Goal: Information Seeking & Learning: Learn about a topic

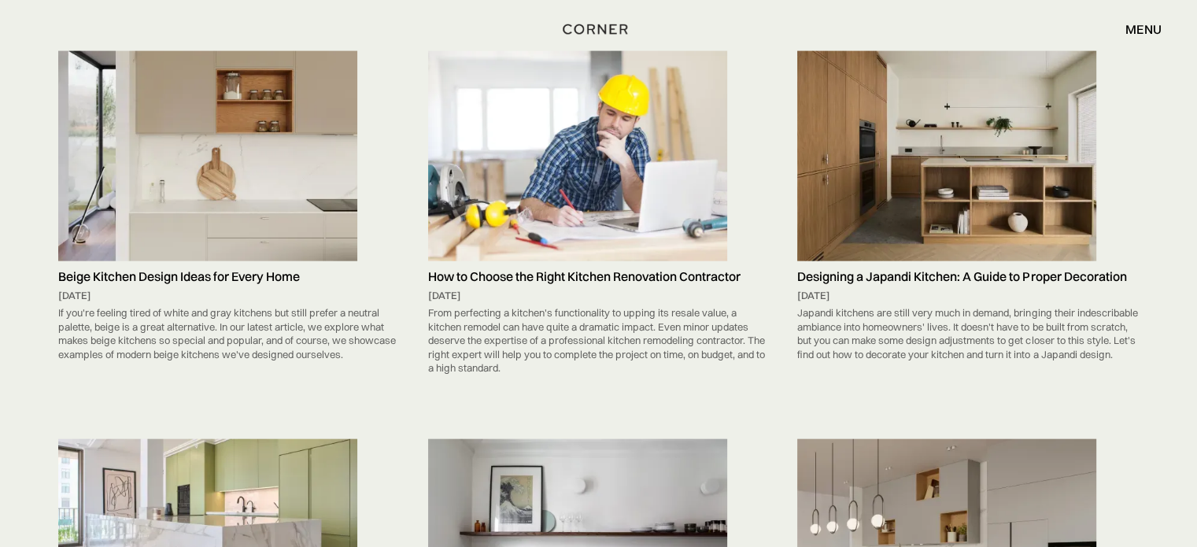
scroll to position [564, 0]
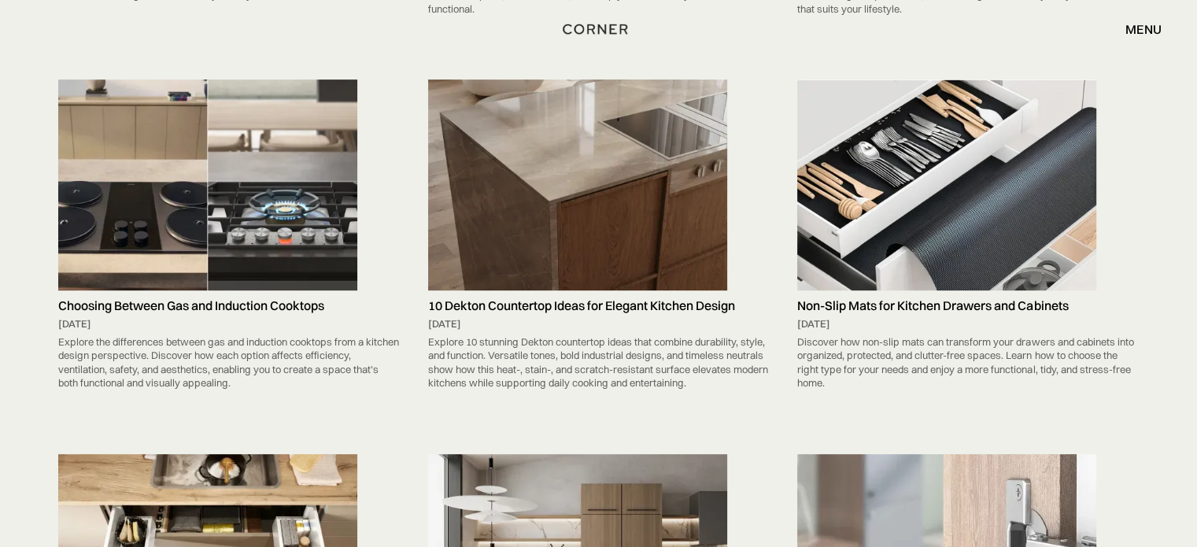
click at [639, 131] on img at bounding box center [577, 184] width 299 height 211
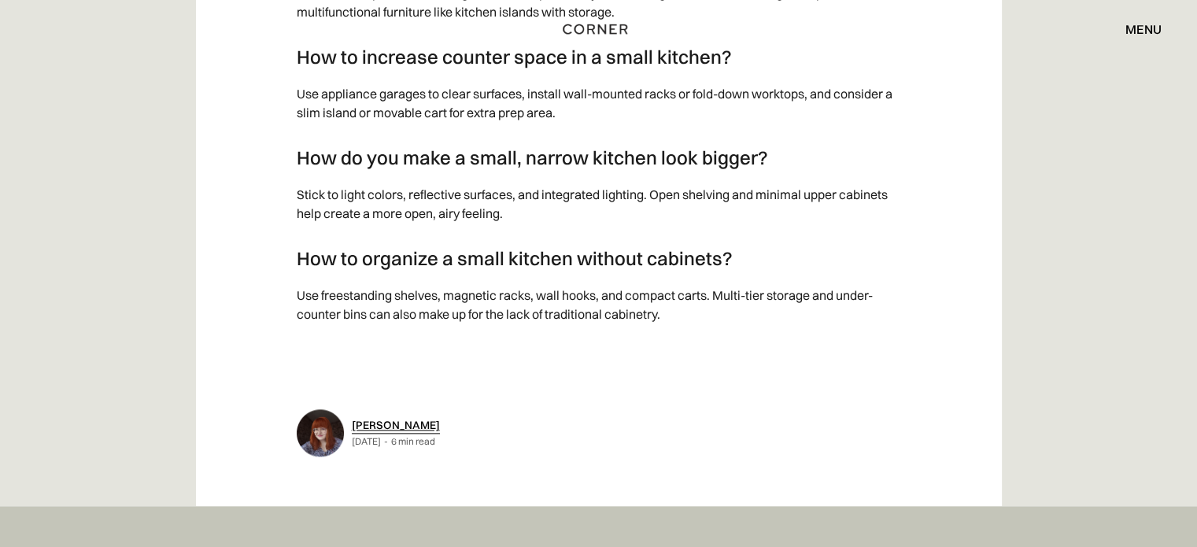
drag, startPoint x: 1204, startPoint y: 34, endPoint x: 1071, endPoint y: 460, distance: 446.1
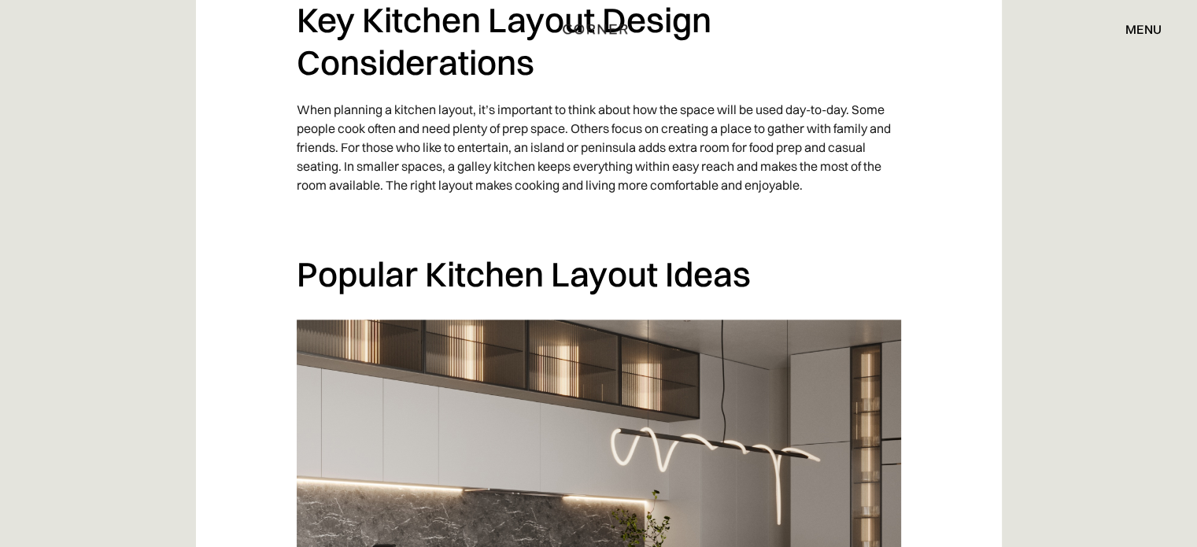
scroll to position [2204, 0]
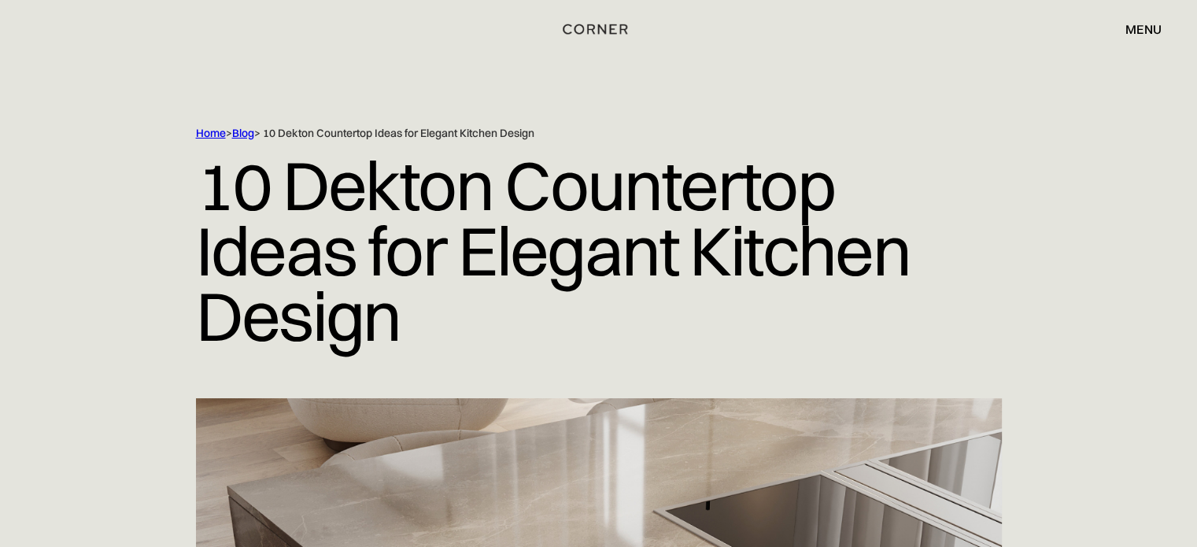
click at [244, 134] on link "Blog" at bounding box center [243, 133] width 22 height 14
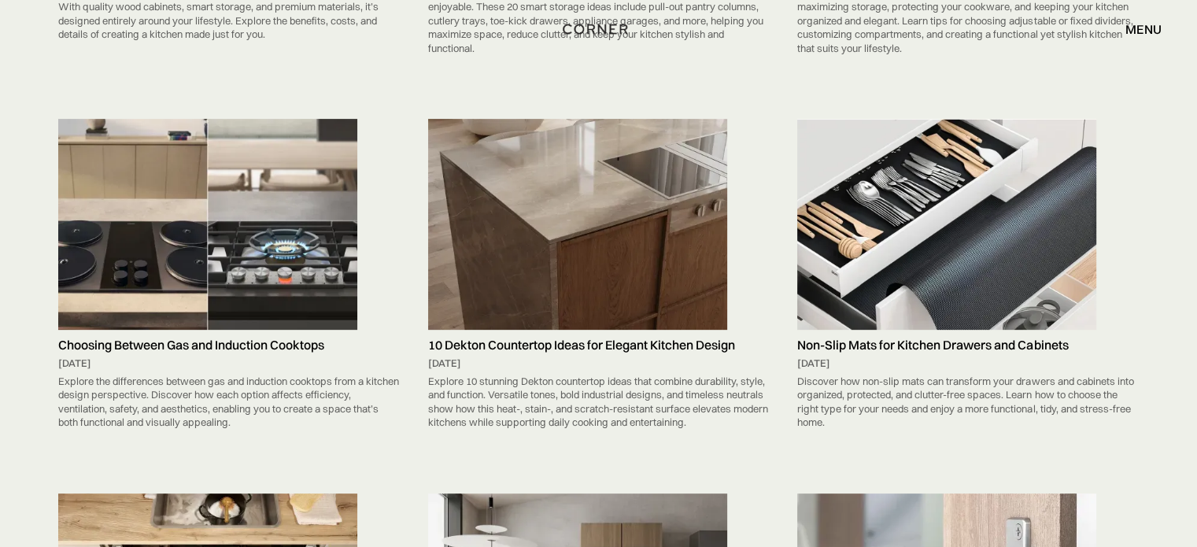
scroll to position [839, 0]
